Goal: Book appointment/travel/reservation

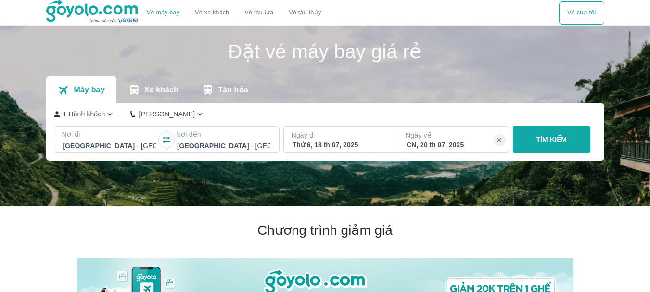
click at [211, 142] on div at bounding box center [223, 146] width 93 height 12
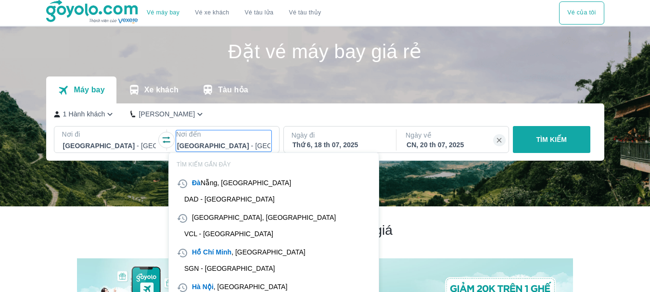
scroll to position [55, 0]
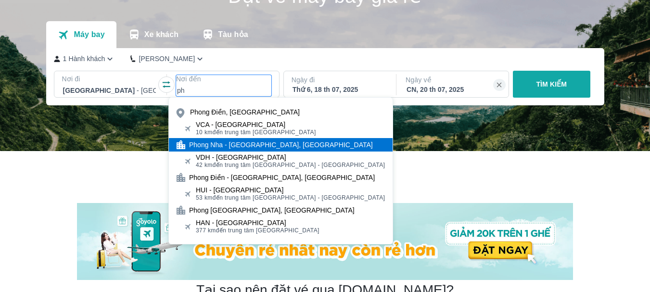
type input "p"
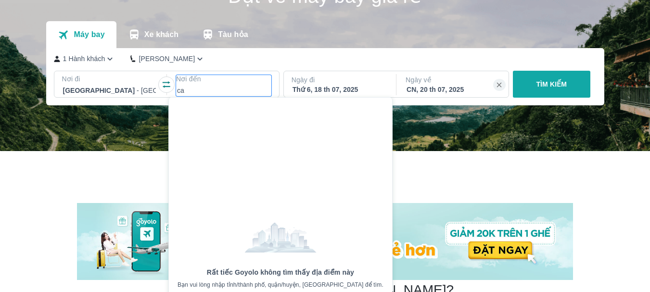
type input "c"
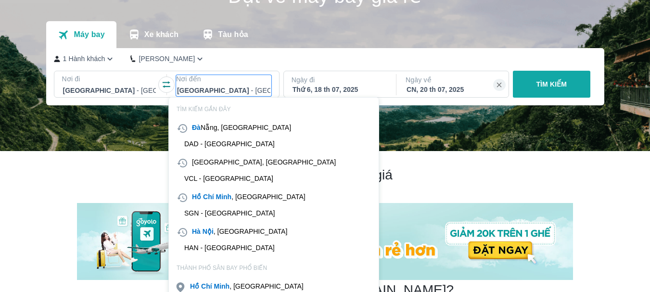
click at [208, 90] on div at bounding box center [223, 91] width 93 height 12
paste input "phnomphenh"
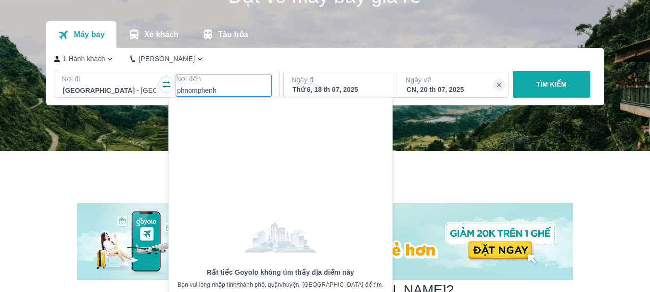
type input "phnomphenh"
click at [318, 90] on div "Thứ 6, 18 th 07, 2025" at bounding box center [339, 90] width 93 height 10
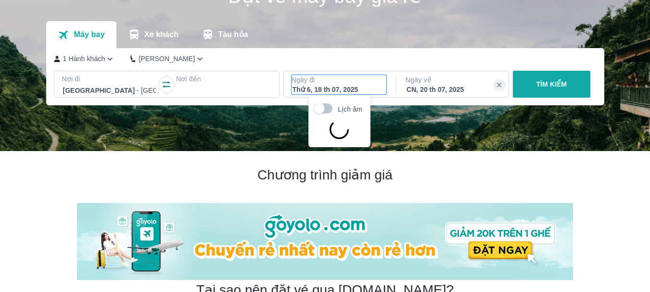
click at [335, 85] on p "Ngày đi" at bounding box center [339, 80] width 95 height 10
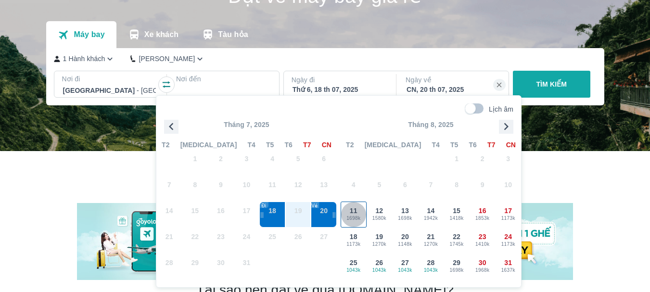
click at [359, 212] on div "11 1698k" at bounding box center [353, 214] width 25 height 25
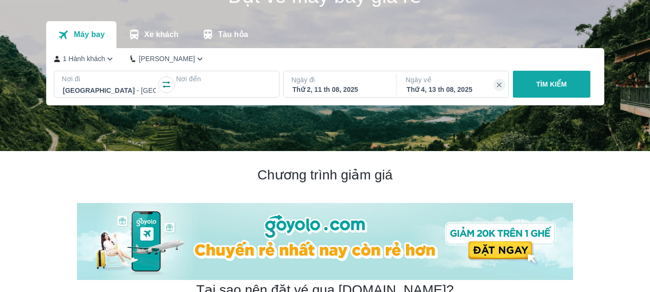
click at [358, 91] on div "Thứ 2, 11 th 08, 2025" at bounding box center [339, 90] width 93 height 10
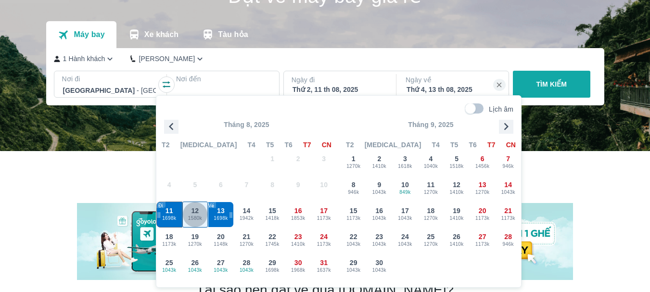
click at [201, 212] on div "12 1580k" at bounding box center [195, 214] width 25 height 25
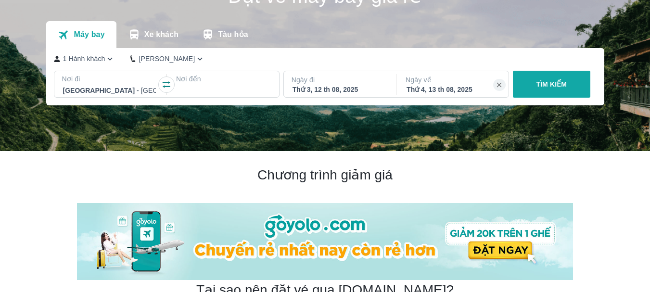
click at [434, 86] on div "Thứ 4, 13 th 08, 2025" at bounding box center [453, 90] width 93 height 10
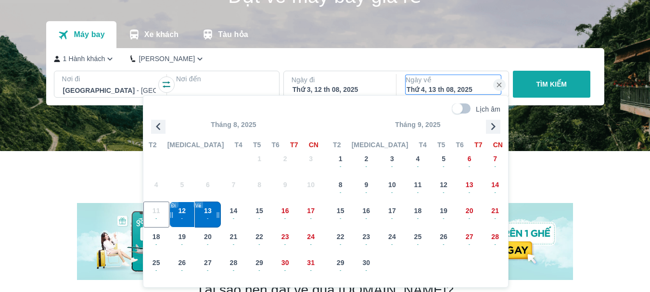
click at [208, 211] on span "13" at bounding box center [208, 211] width 8 height 10
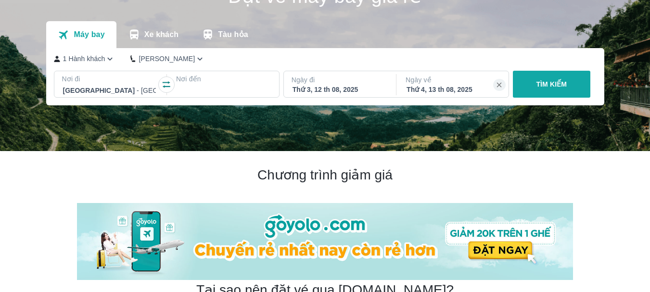
click at [199, 88] on div at bounding box center [223, 91] width 93 height 12
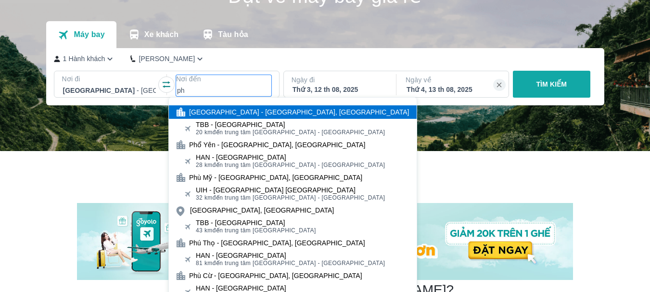
type input "p"
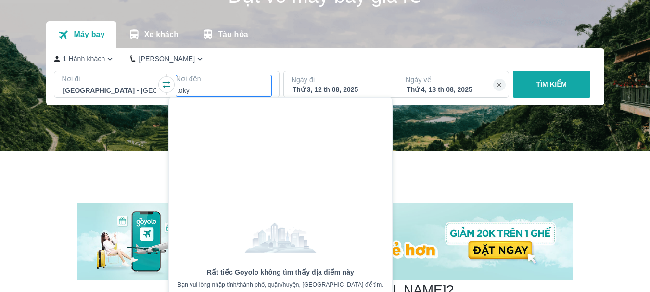
type input "toky"
